Goal: Find specific page/section: Find specific page/section

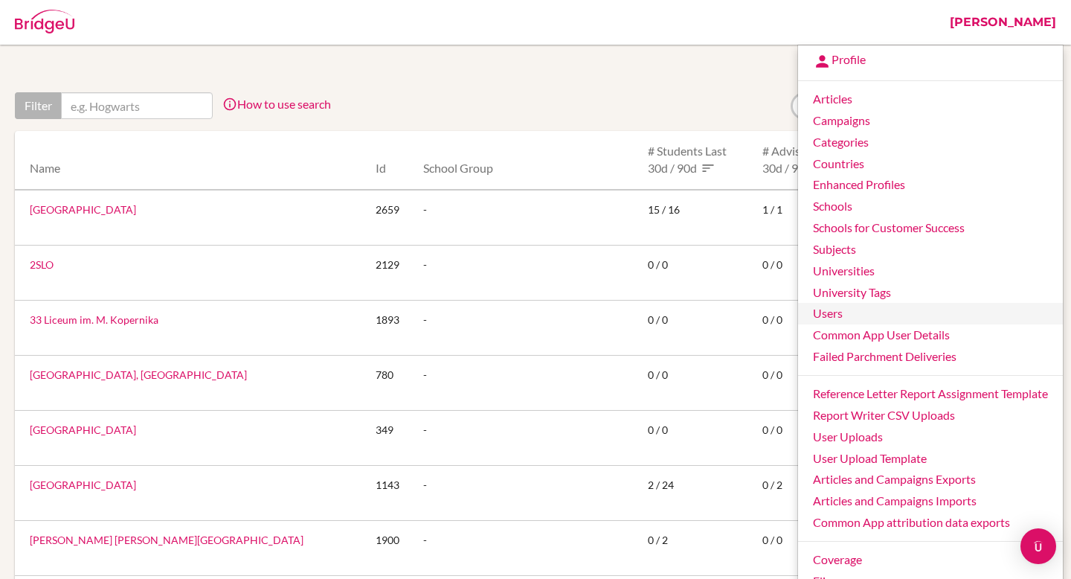
click at [856, 312] on link "Users" at bounding box center [930, 314] width 265 height 22
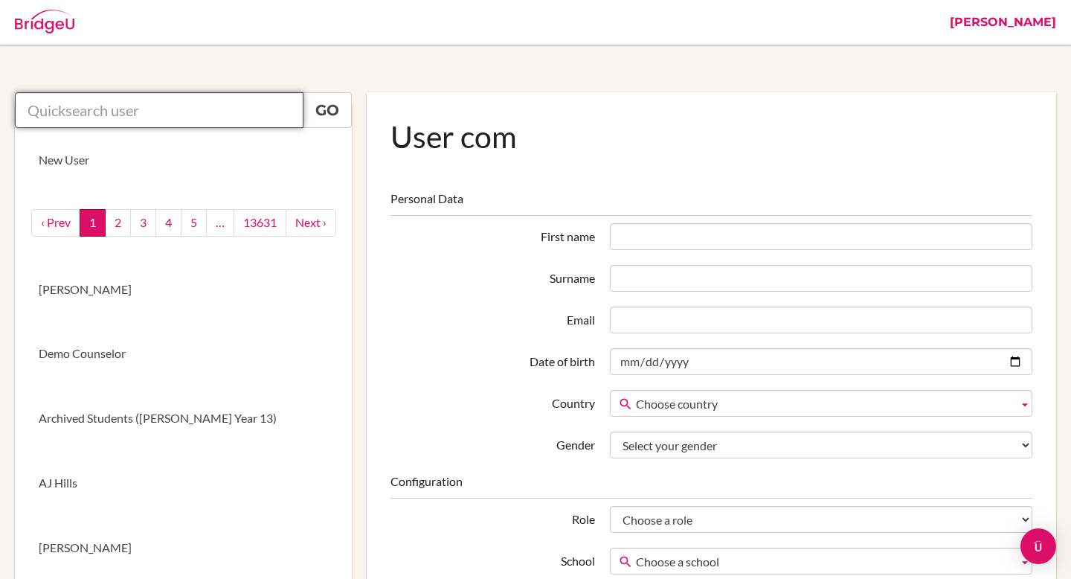
click at [163, 109] on input "text" at bounding box center [159, 110] width 289 height 36
paste input "counselor@tisa.az"
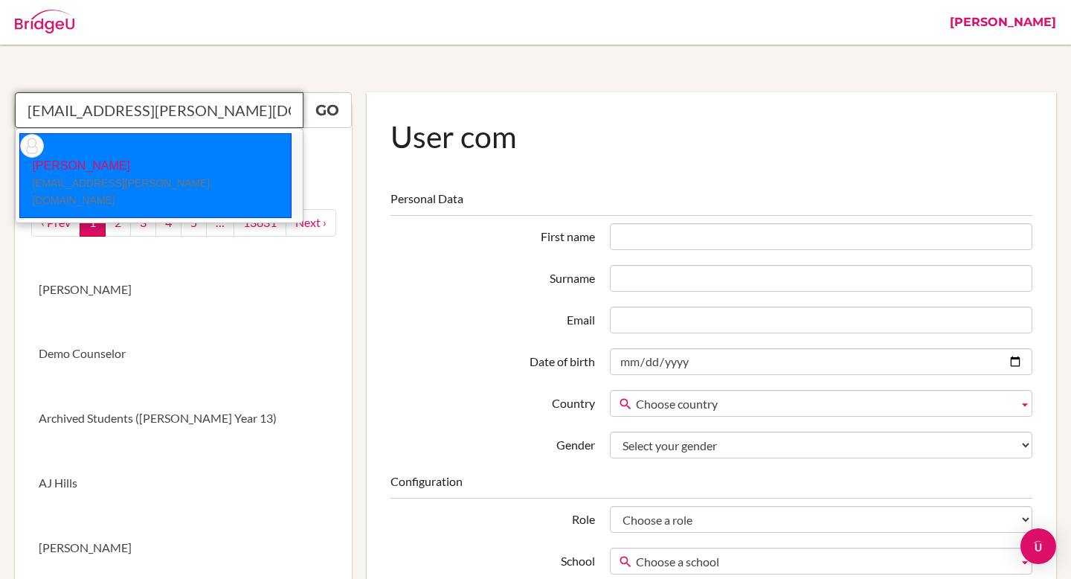
click at [160, 161] on li "Sarah Borgerding counselor@tisa.az" at bounding box center [159, 176] width 287 height 88
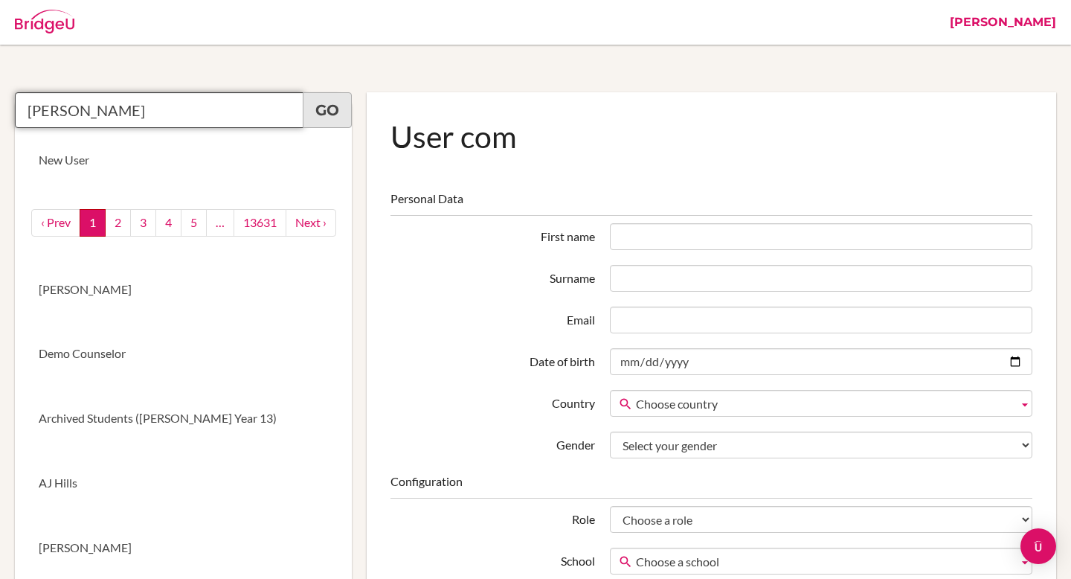
type input "Sarah Borgerding"
click at [326, 115] on link "Go" at bounding box center [327, 110] width 49 height 36
